Goal: Find specific page/section: Find specific page/section

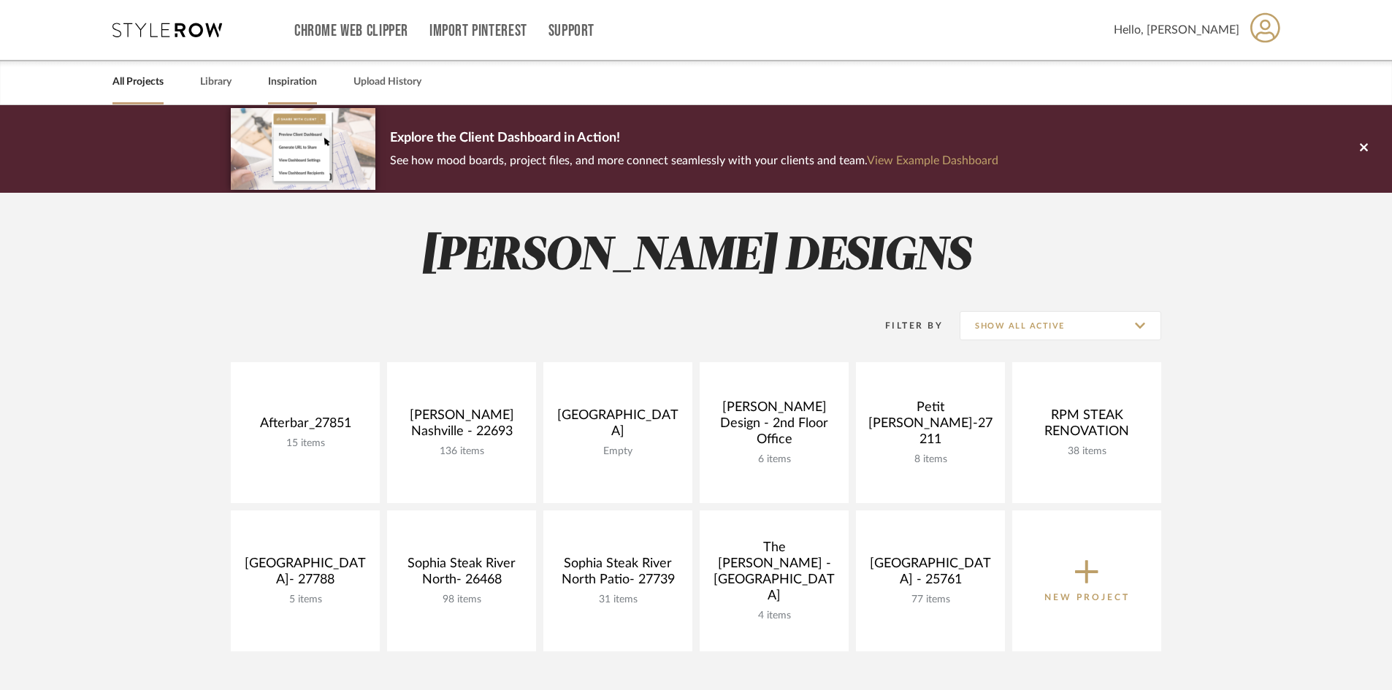
click at [283, 88] on link "Inspiration" at bounding box center [292, 82] width 49 height 20
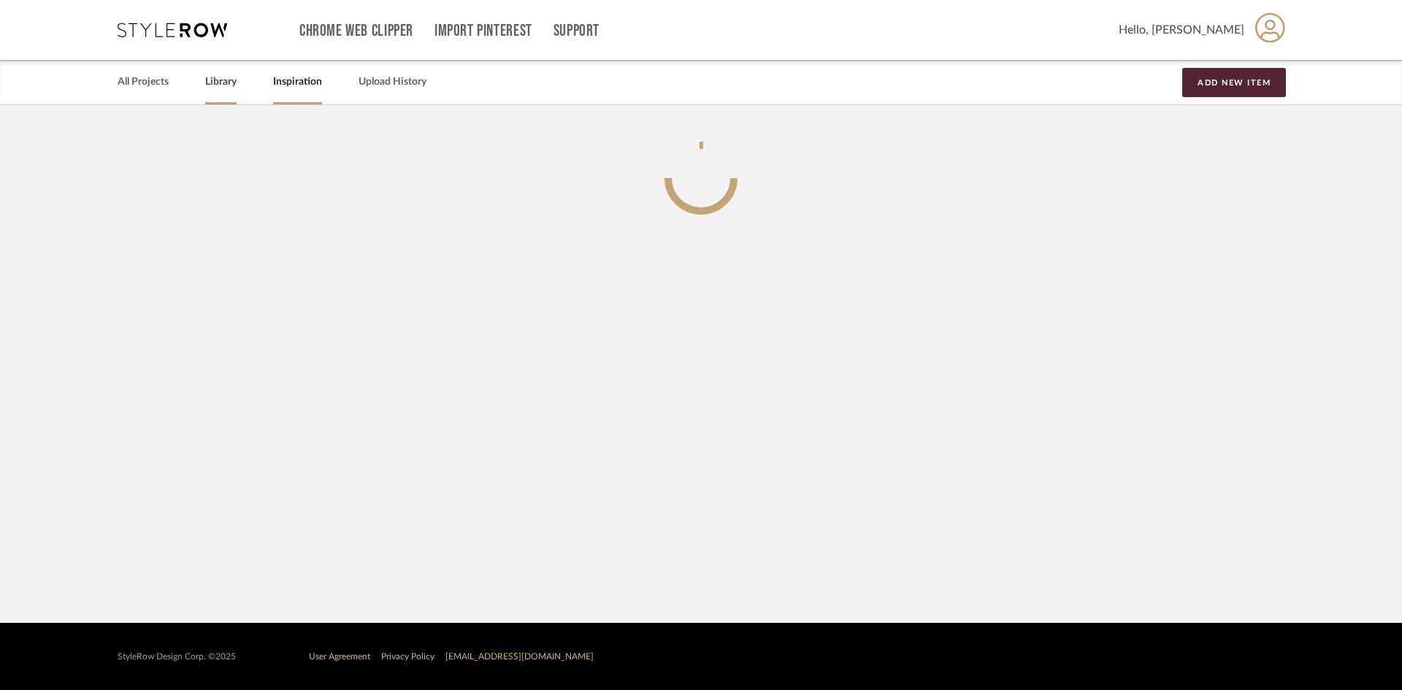
click at [207, 88] on link "Library" at bounding box center [220, 82] width 31 height 20
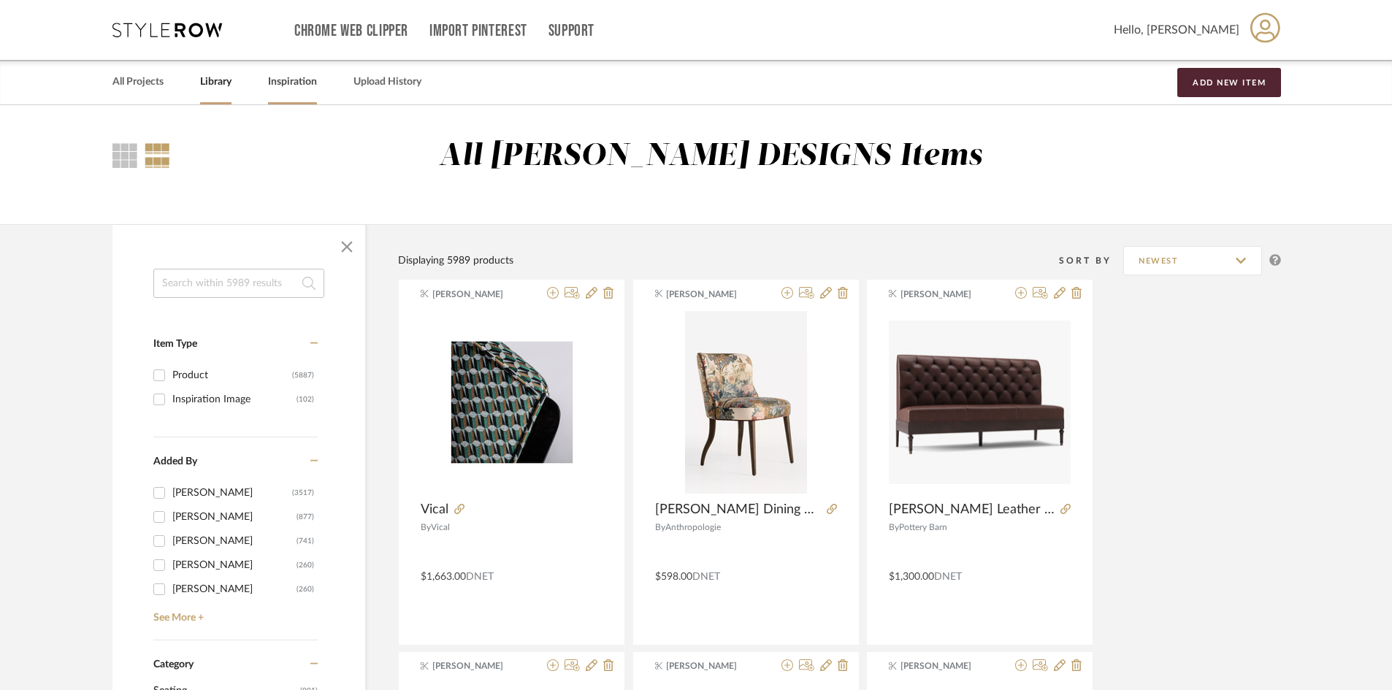
click at [288, 78] on link "Inspiration" at bounding box center [292, 82] width 49 height 20
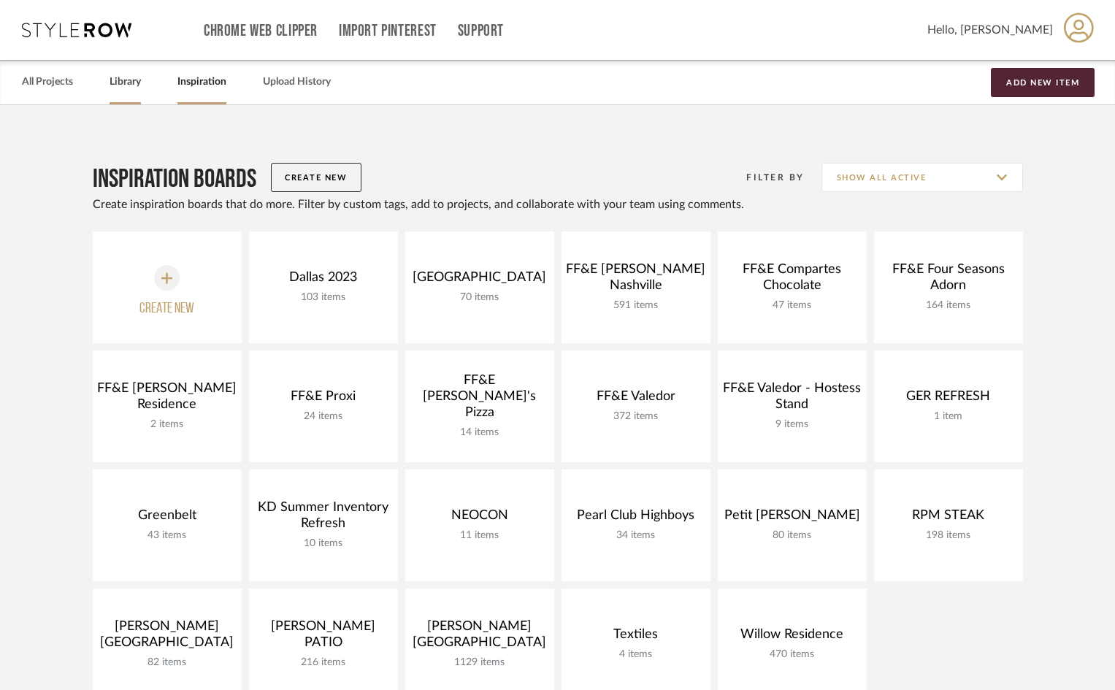
click at [140, 77] on link "Library" at bounding box center [125, 82] width 31 height 20
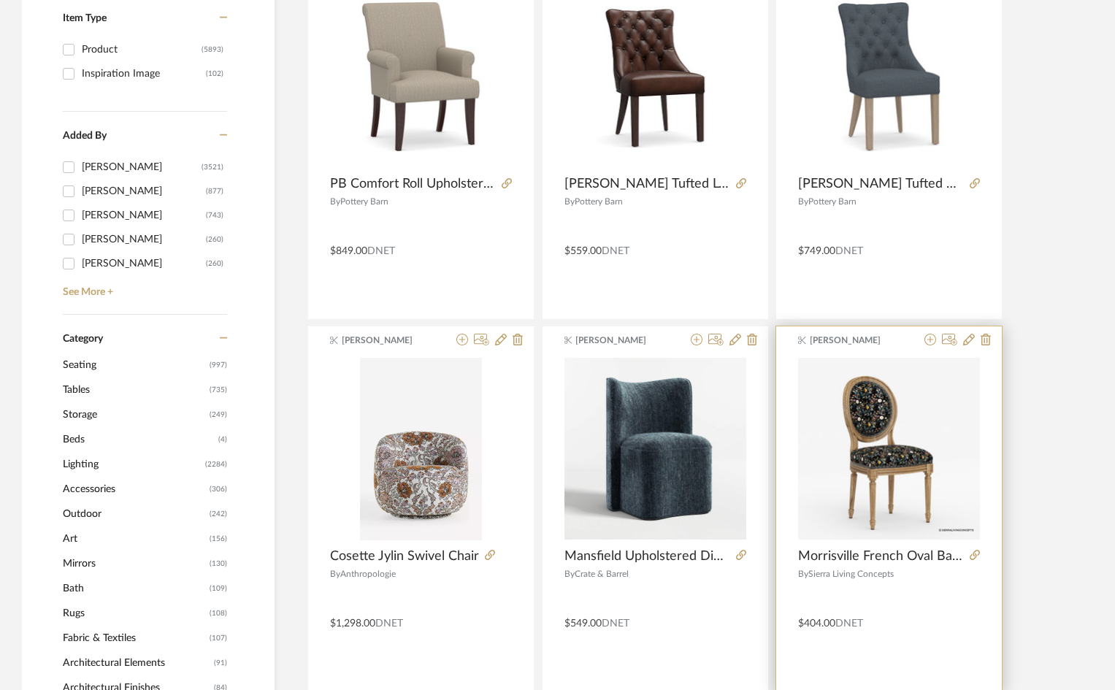
scroll to position [365, 0]
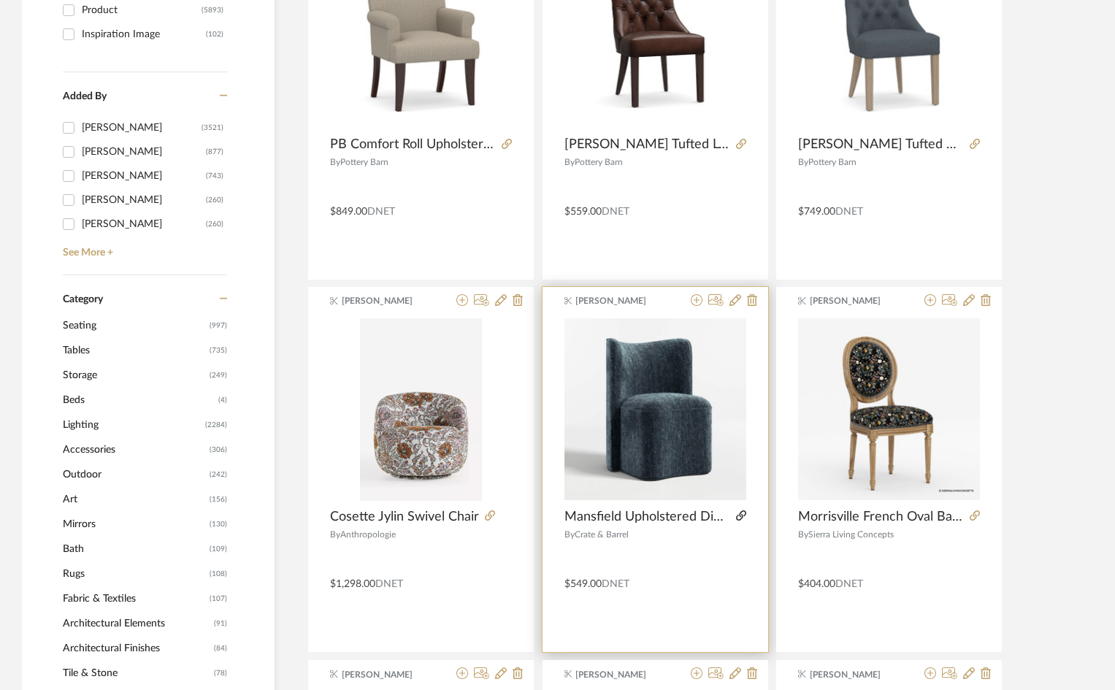
click at [742, 517] on icon at bounding box center [741, 515] width 10 height 10
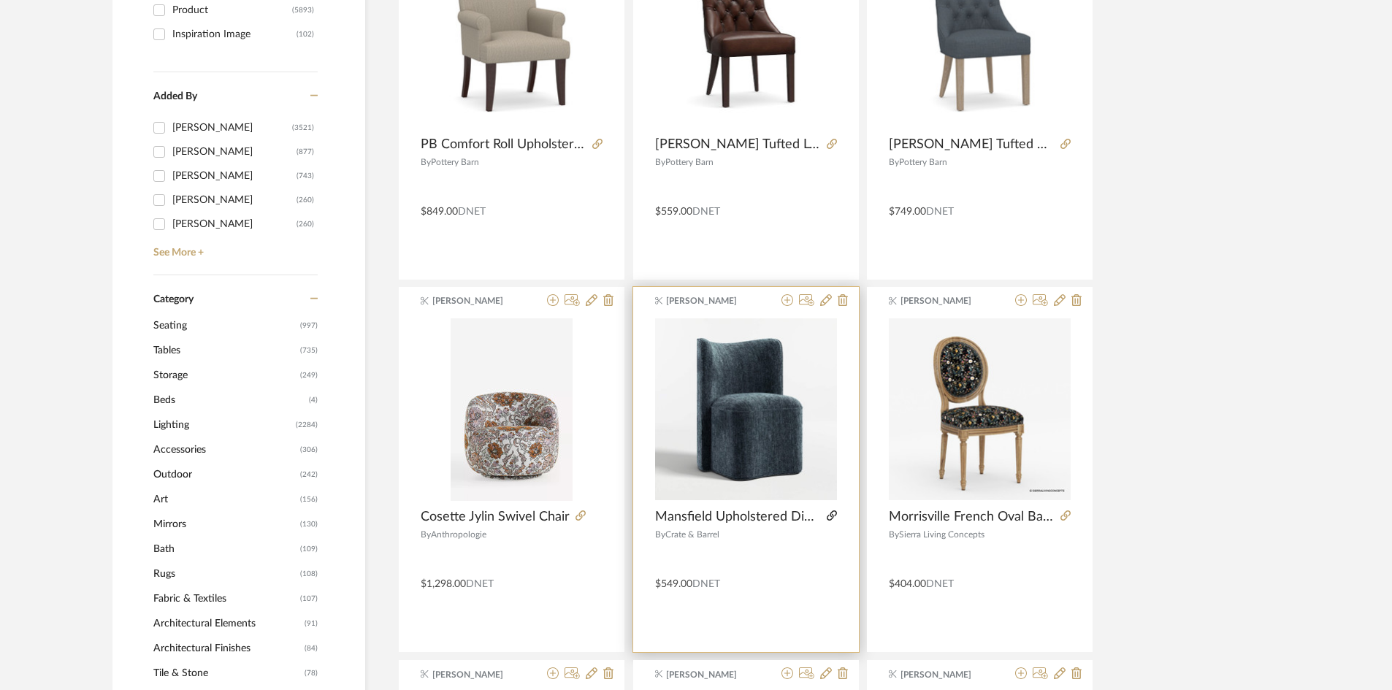
click at [827, 518] on icon at bounding box center [832, 515] width 10 height 10
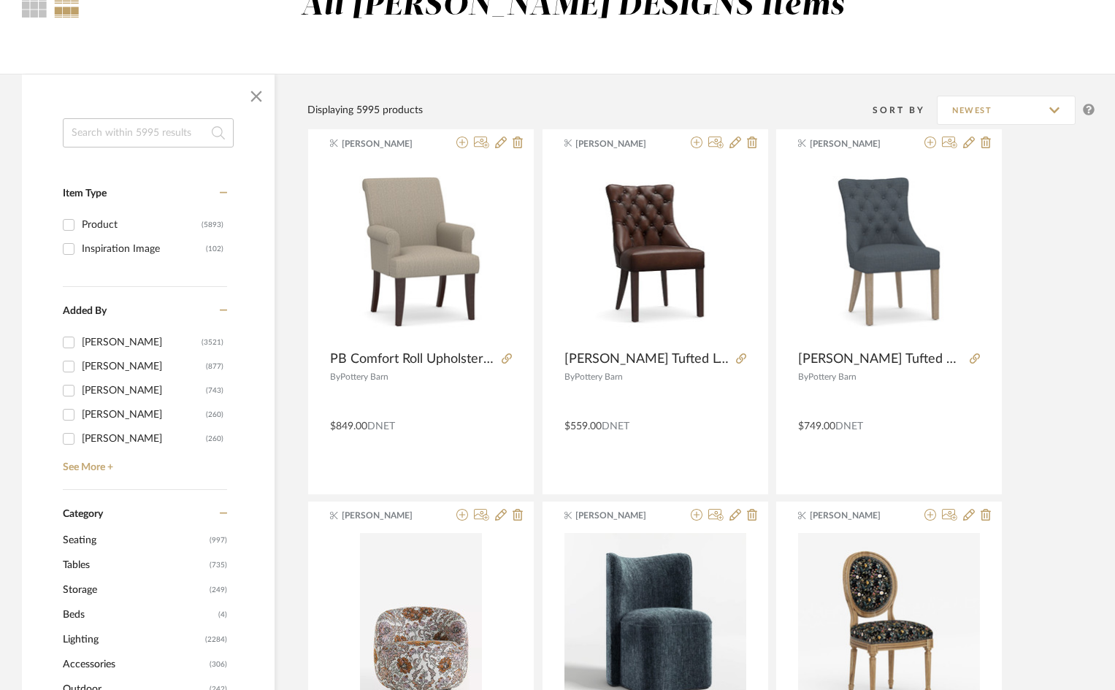
scroll to position [0, 0]
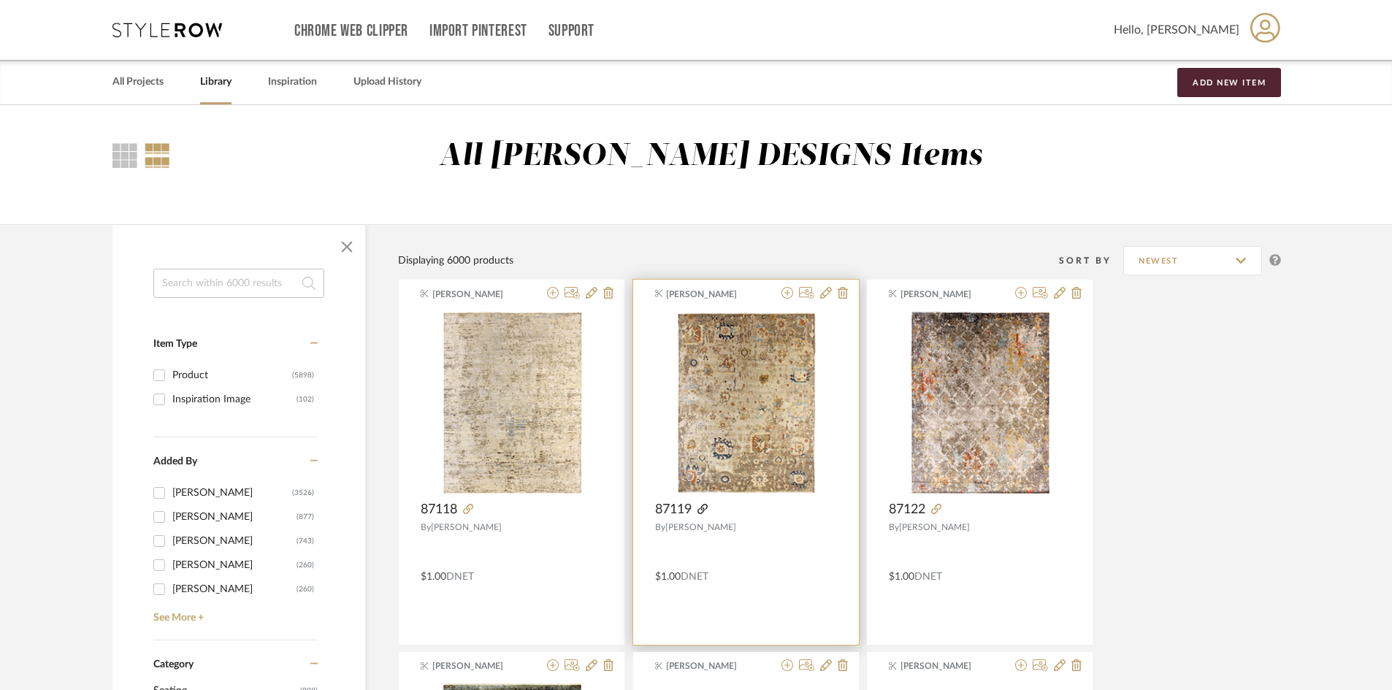
click at [700, 507] on icon at bounding box center [702, 509] width 10 height 10
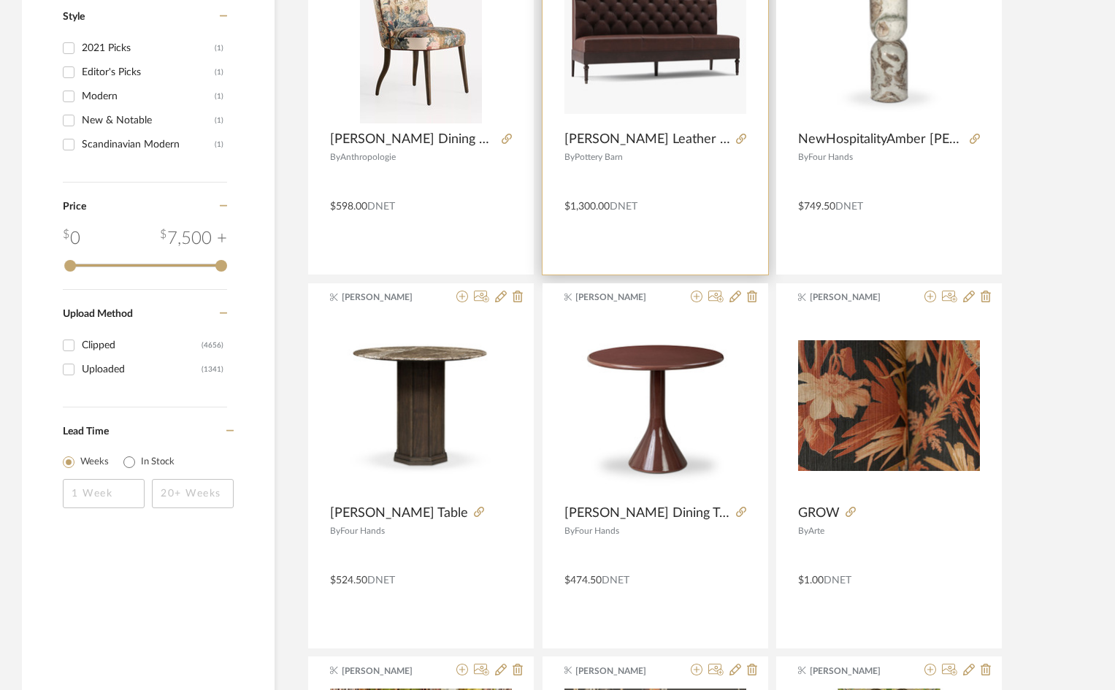
scroll to position [1899, 0]
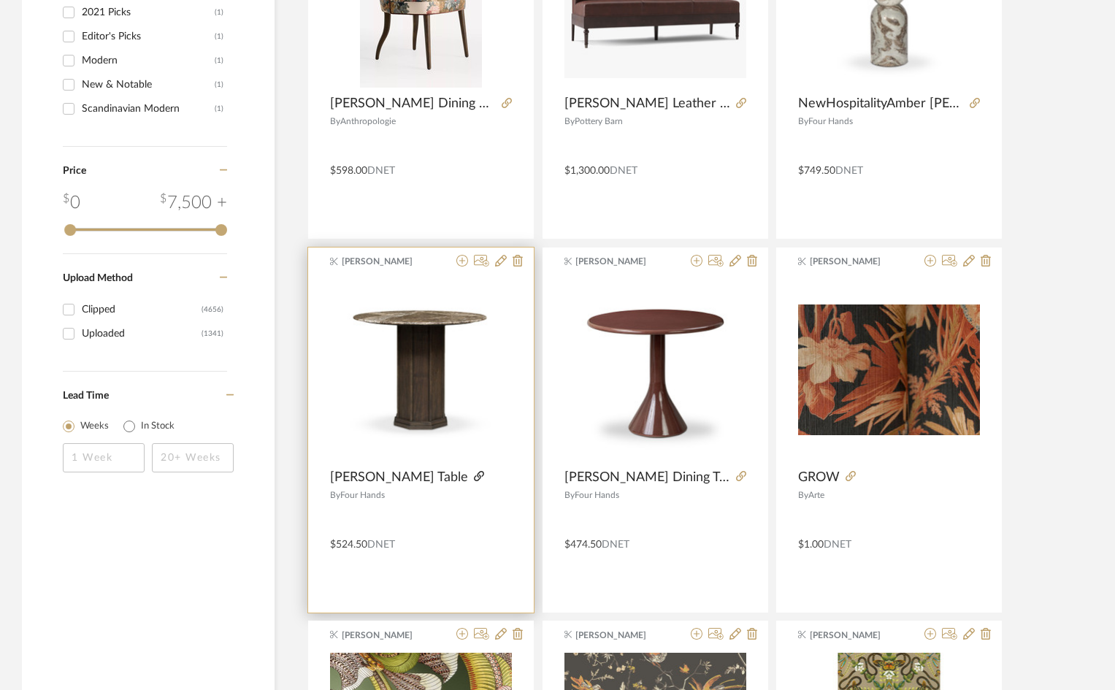
click at [474, 475] on icon at bounding box center [479, 476] width 10 height 10
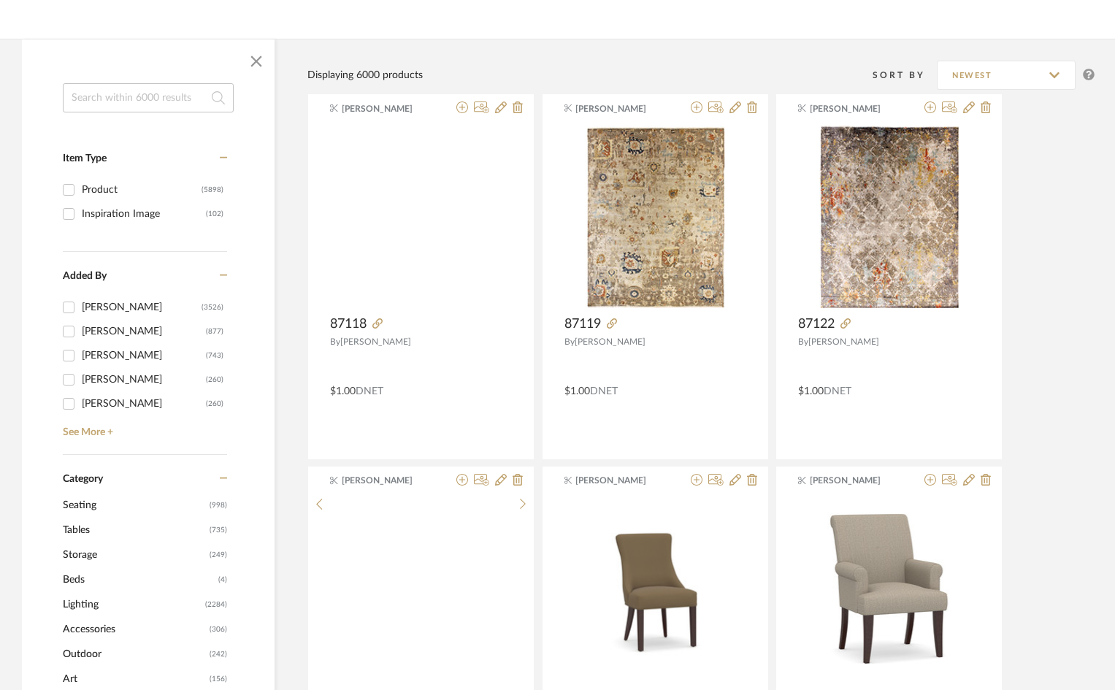
scroll to position [146, 0]
